Goal: Check status: Check status

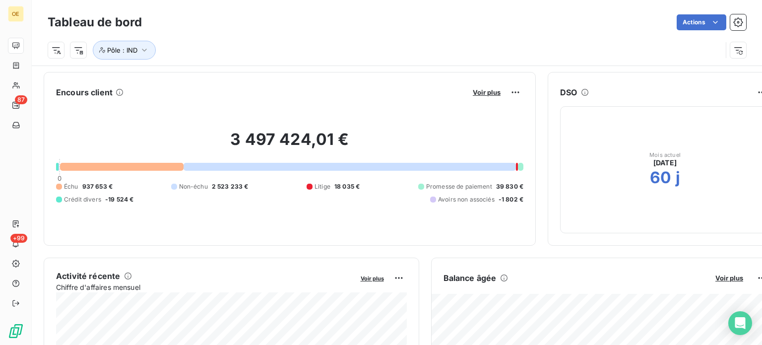
scroll to position [149, 0]
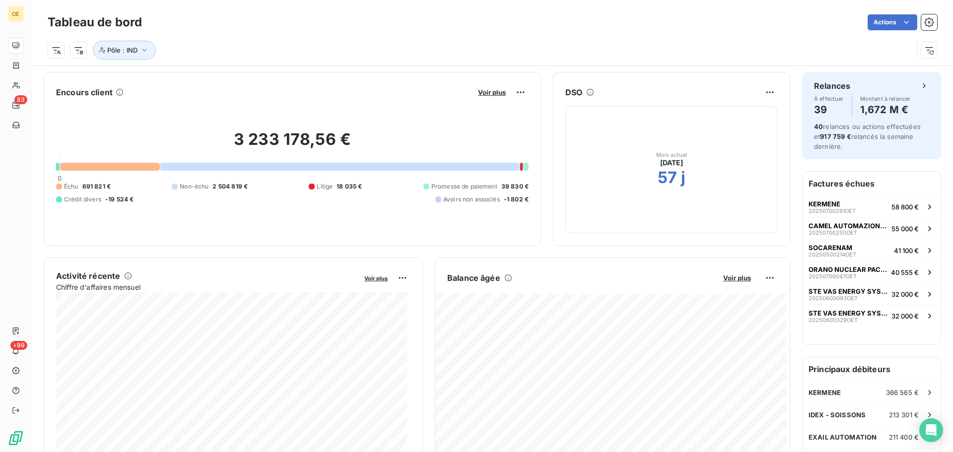
scroll to position [149, 0]
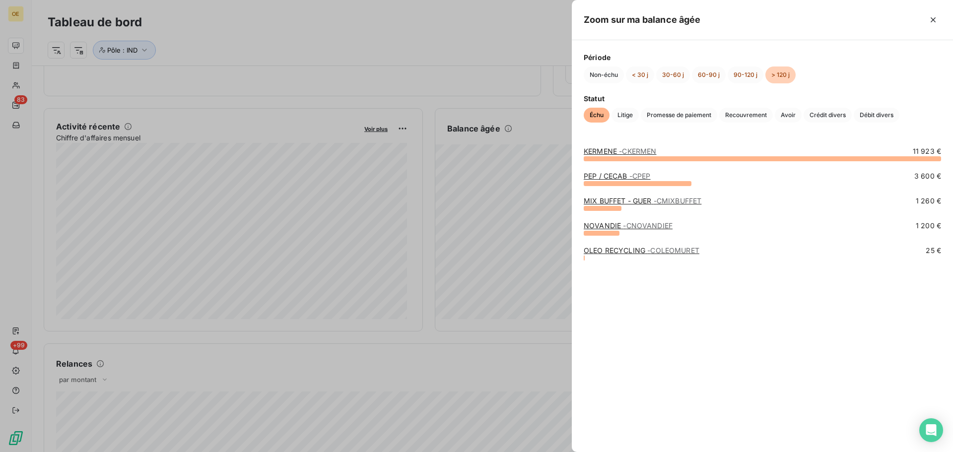
click at [647, 200] on link "MIX BUFFET - GUER - CMIXBUFFET" at bounding box center [642, 200] width 118 height 8
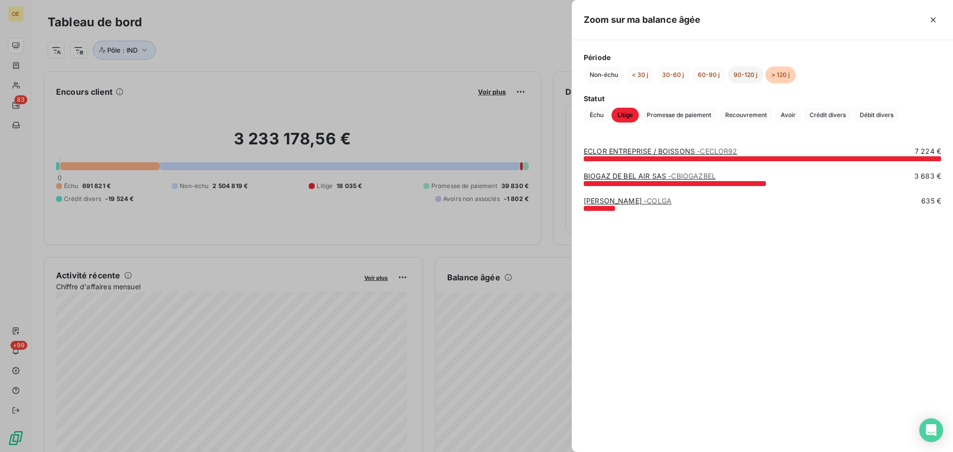
click at [738, 76] on button "90-120 j" at bounding box center [745, 74] width 36 height 17
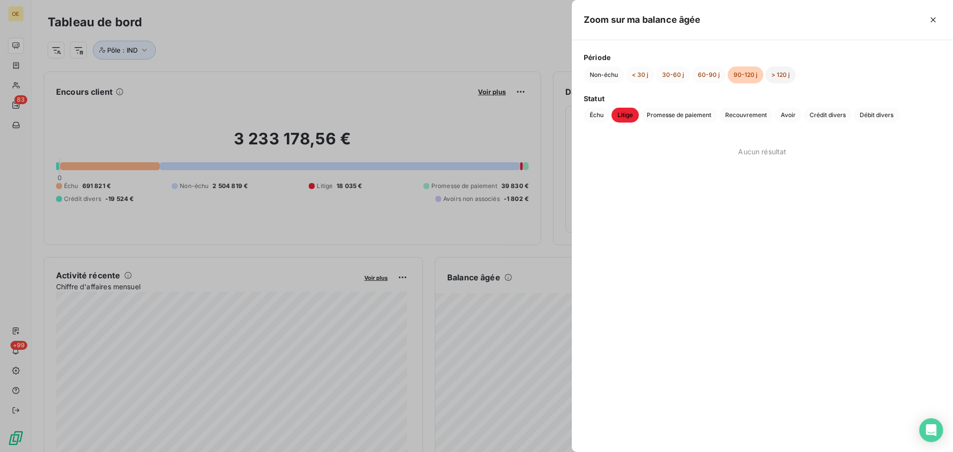
click at [778, 73] on button "> 120 j" at bounding box center [780, 74] width 30 height 17
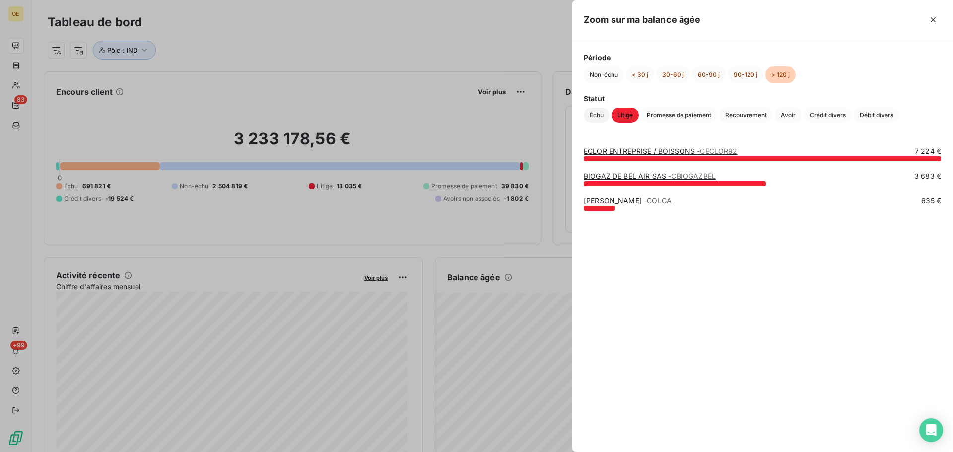
click at [599, 115] on span "Échu" at bounding box center [596, 115] width 26 height 15
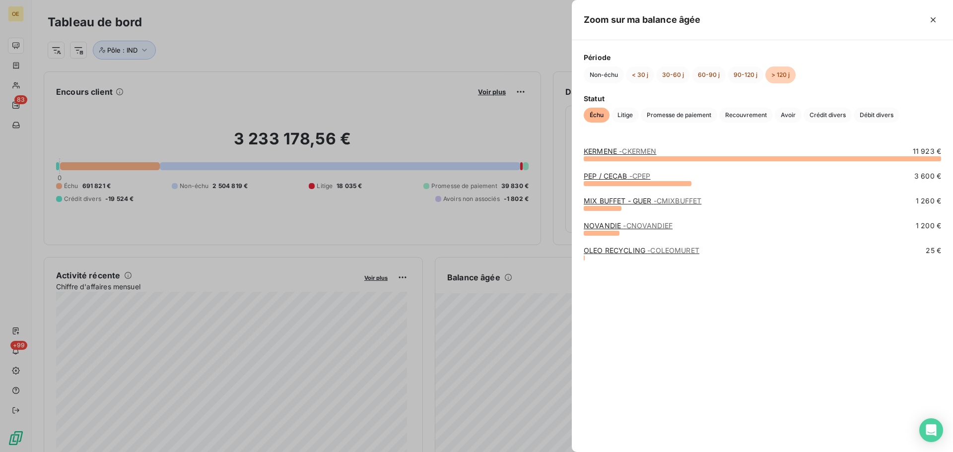
click at [611, 176] on link "PEP / CECAB - CPEP" at bounding box center [616, 176] width 67 height 8
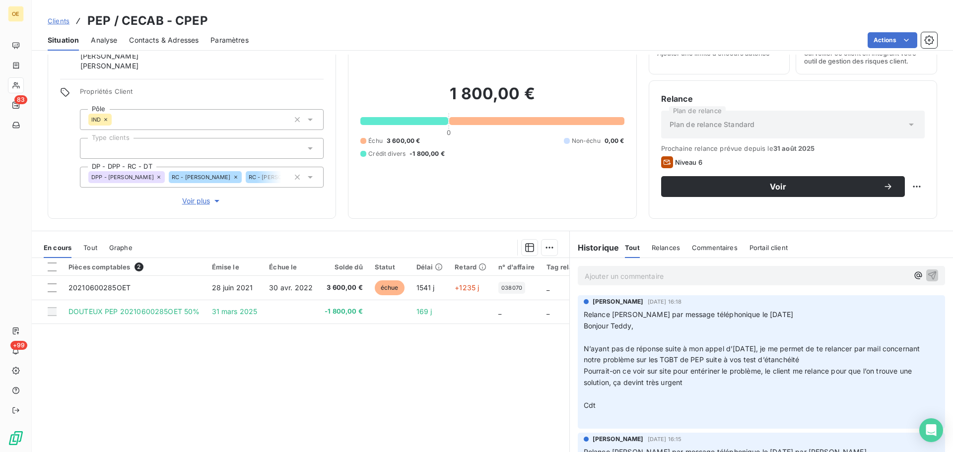
scroll to position [76, 0]
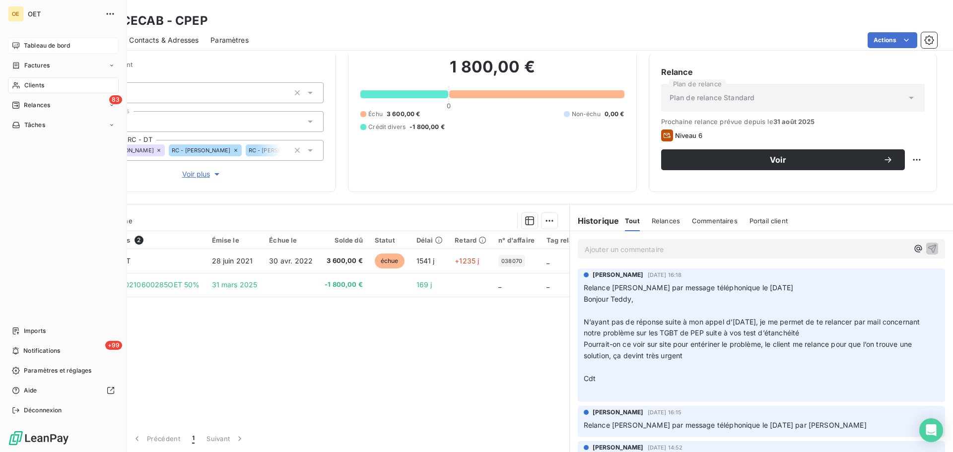
click at [48, 45] on span "Tableau de bord" at bounding box center [47, 45] width 46 height 9
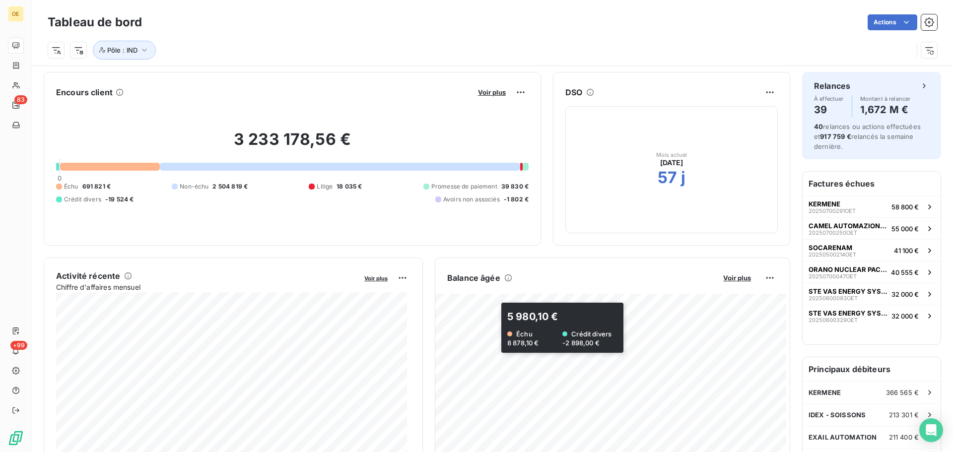
scroll to position [50, 0]
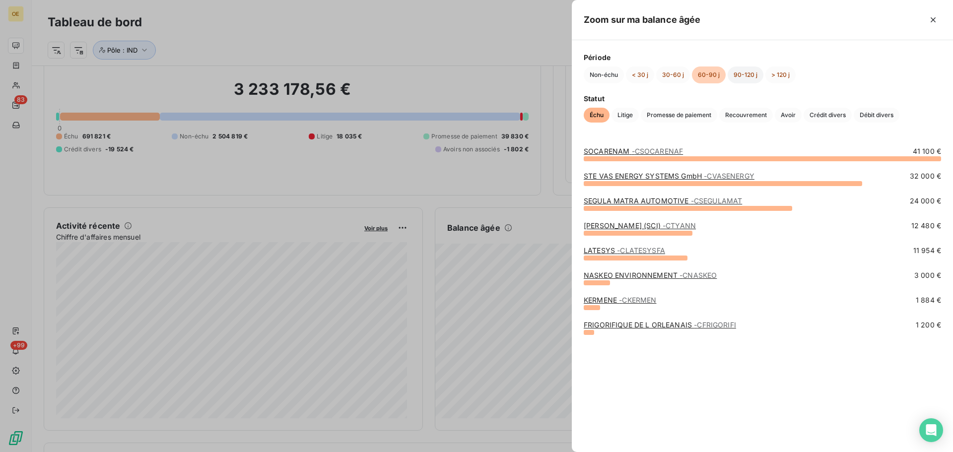
click at [751, 80] on button "90-120 j" at bounding box center [745, 74] width 36 height 17
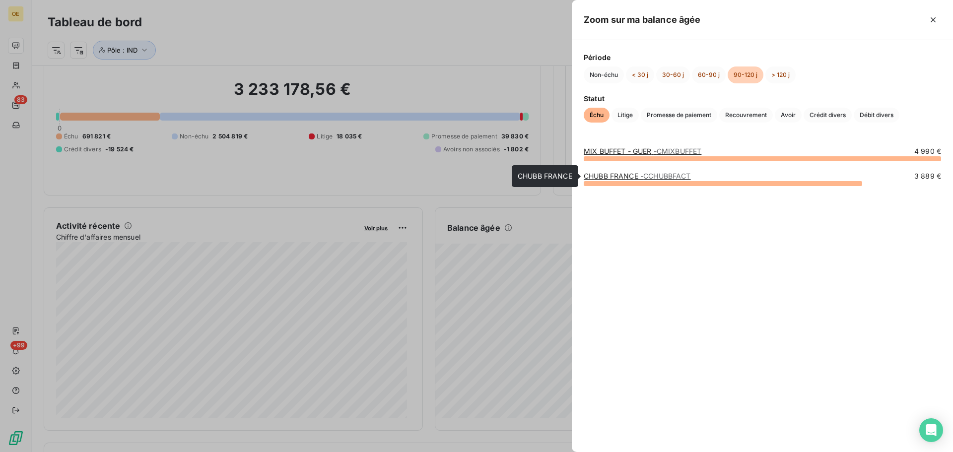
click at [651, 174] on span "- CCHUBBFACT" at bounding box center [665, 176] width 51 height 8
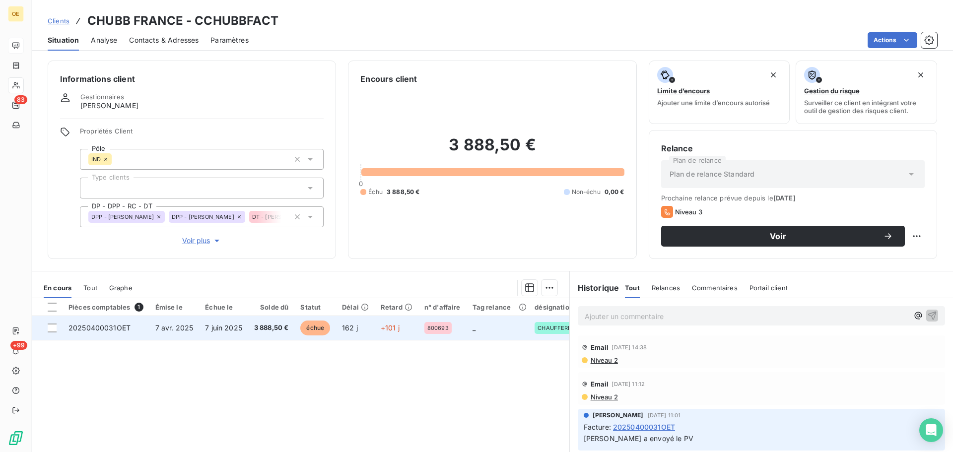
click at [168, 329] on span "7 avr. 2025" at bounding box center [174, 327] width 38 height 8
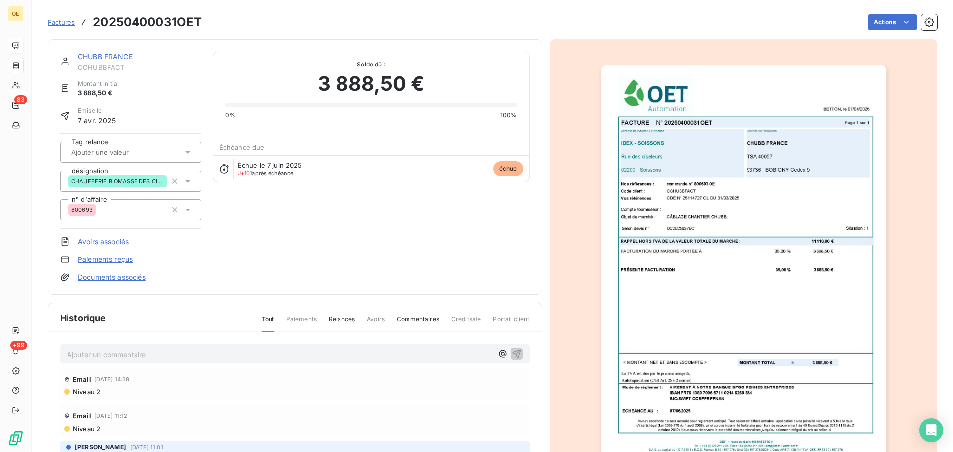
scroll to position [1, 0]
click at [723, 255] on img "button" at bounding box center [743, 267] width 286 height 404
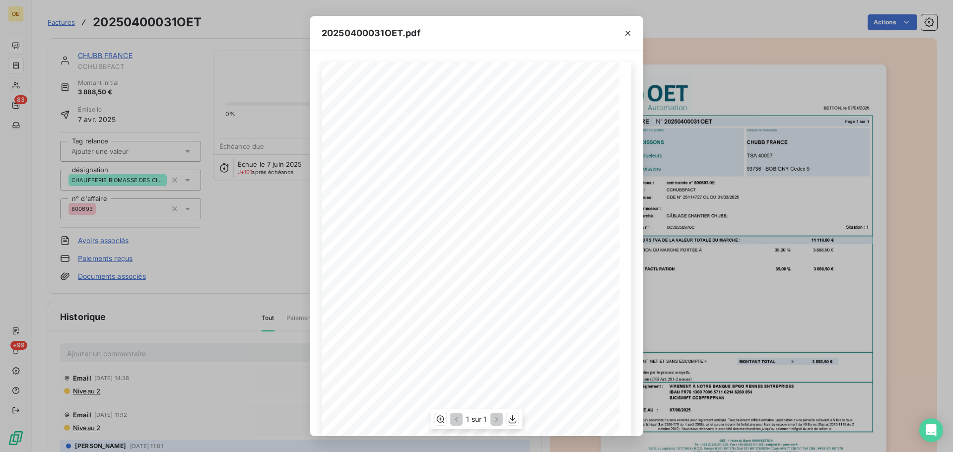
scroll to position [0, 0]
